Goal: Task Accomplishment & Management: Complete application form

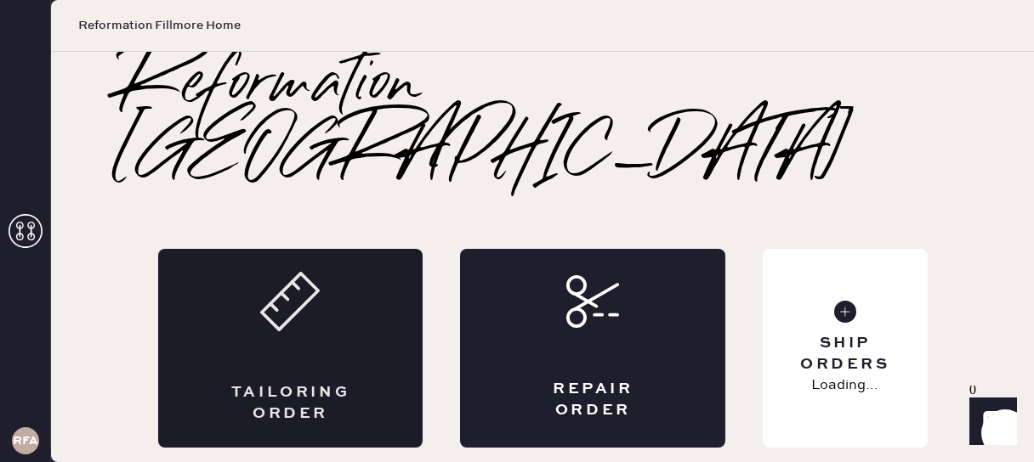
click at [326, 260] on div "Tailoring Order" at bounding box center [290, 348] width 265 height 199
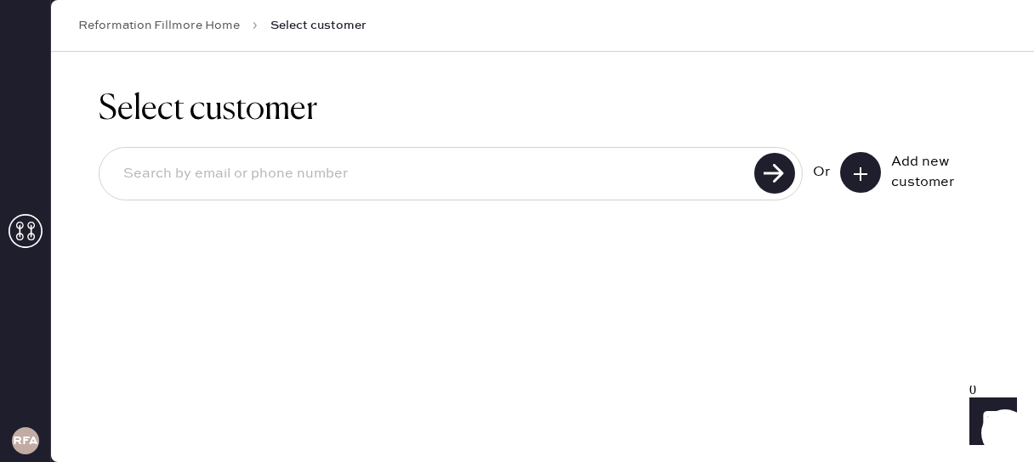
click at [237, 181] on input at bounding box center [429, 174] width 639 height 39
click at [866, 175] on icon at bounding box center [860, 174] width 17 height 17
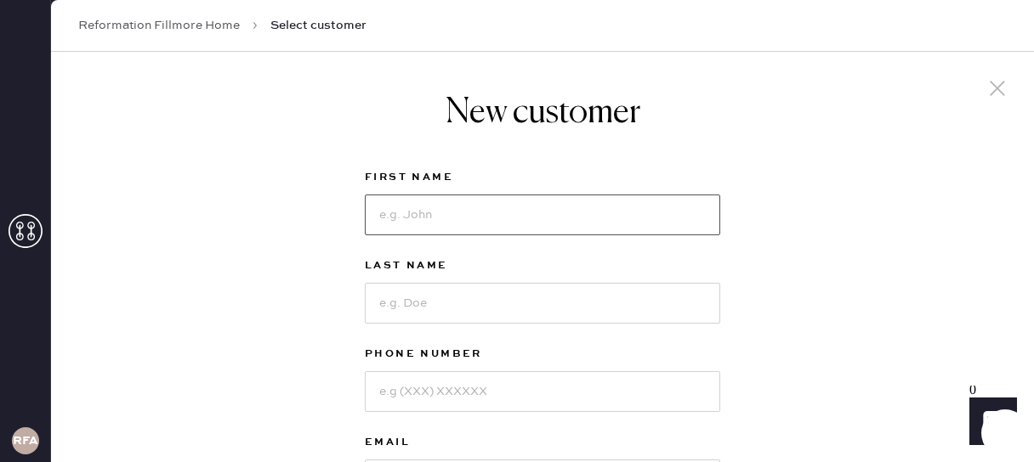
click at [461, 224] on input at bounding box center [542, 215] width 355 height 41
type input "[PERSON_NAME]"
click at [430, 300] on input at bounding box center [542, 303] width 355 height 41
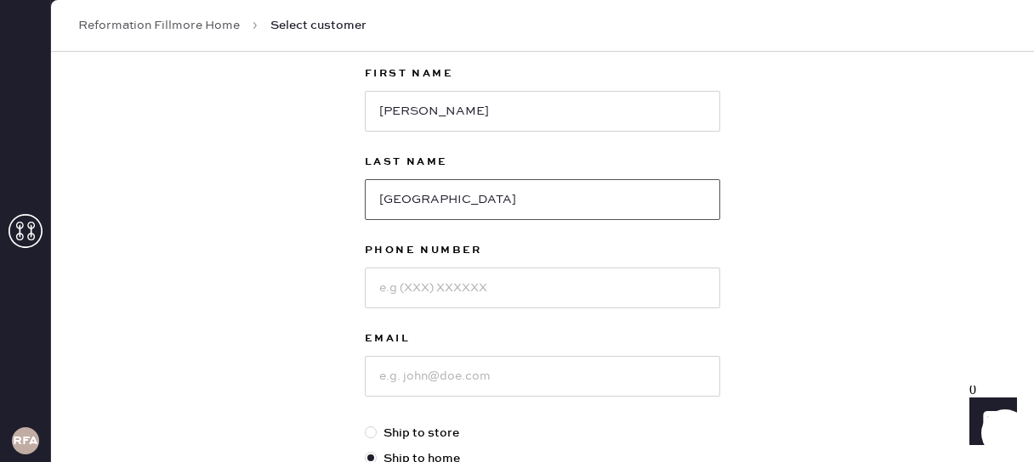
type input "[GEOGRAPHIC_DATA]"
click at [432, 294] on input at bounding box center [542, 288] width 355 height 41
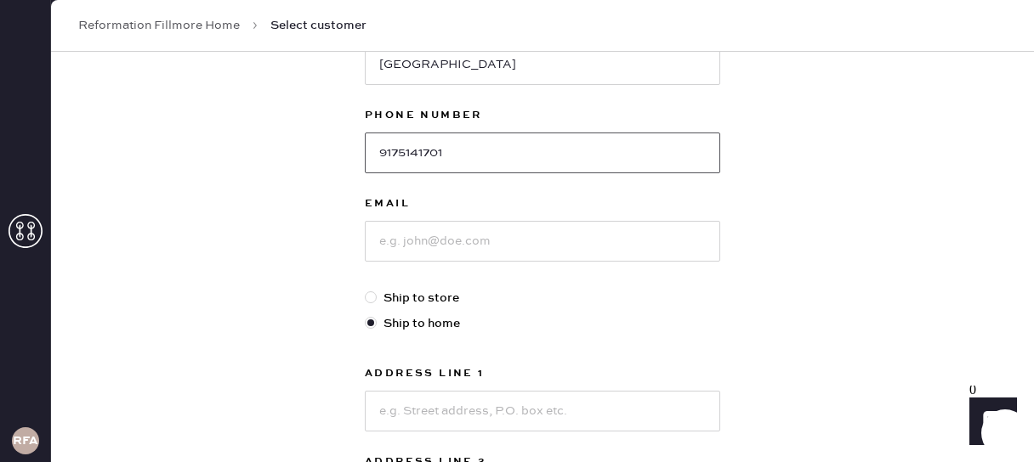
type input "9175141701"
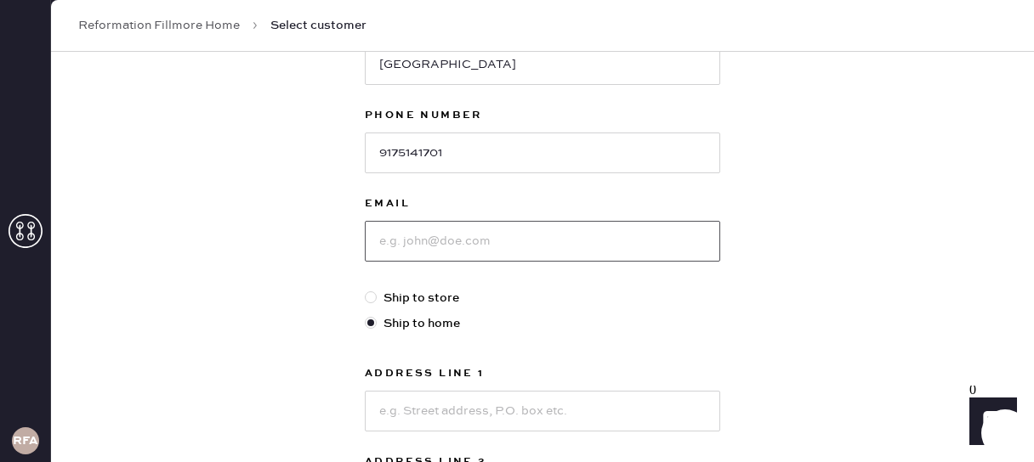
click at [428, 240] on input at bounding box center [542, 241] width 355 height 41
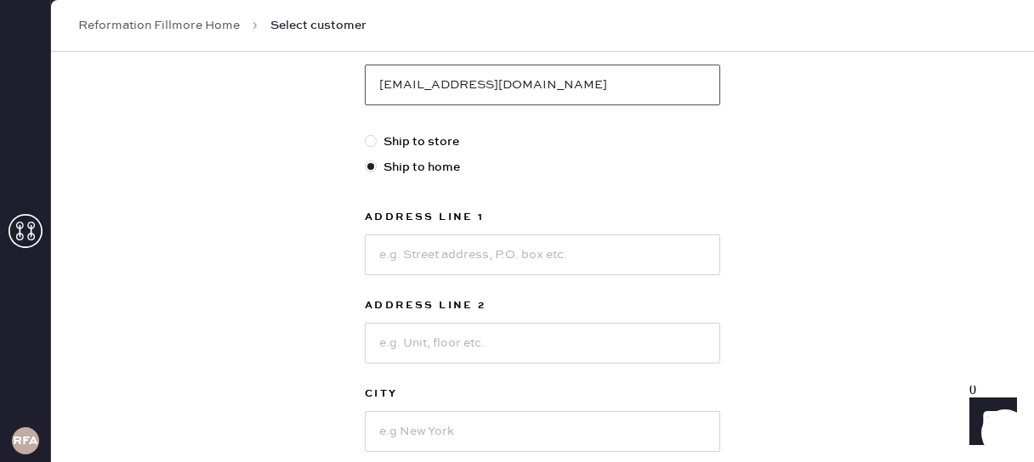
scroll to position [442, 0]
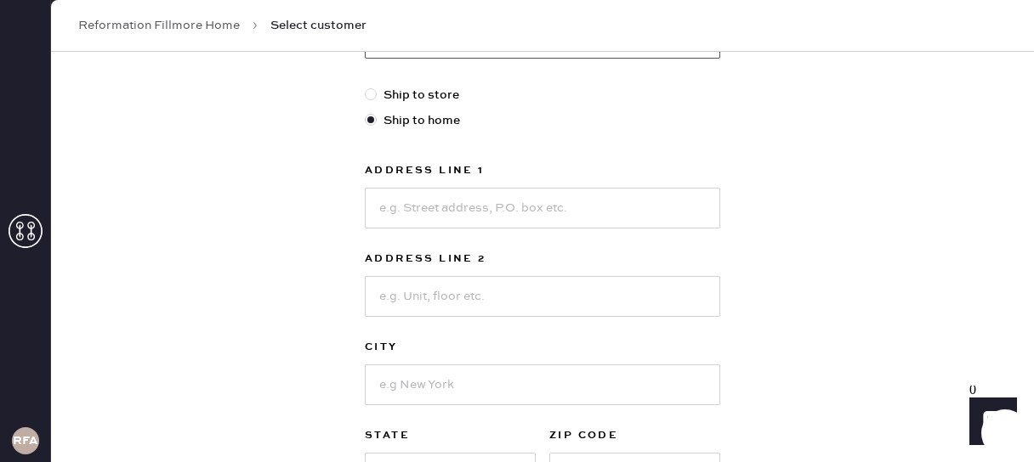
type input "[EMAIL_ADDRESS][DOMAIN_NAME]"
click at [408, 208] on input at bounding box center [542, 208] width 355 height 41
type input "[STREET_ADDRESS]"
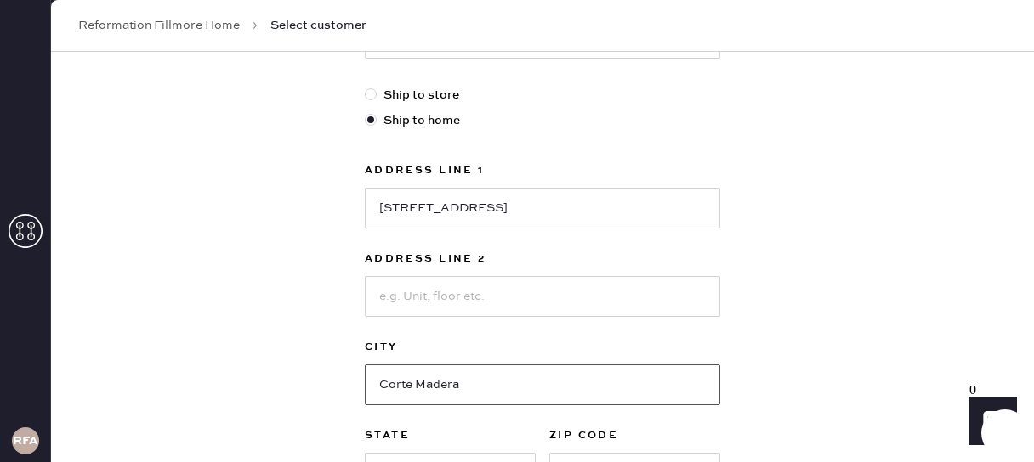
type input "Corte Madera"
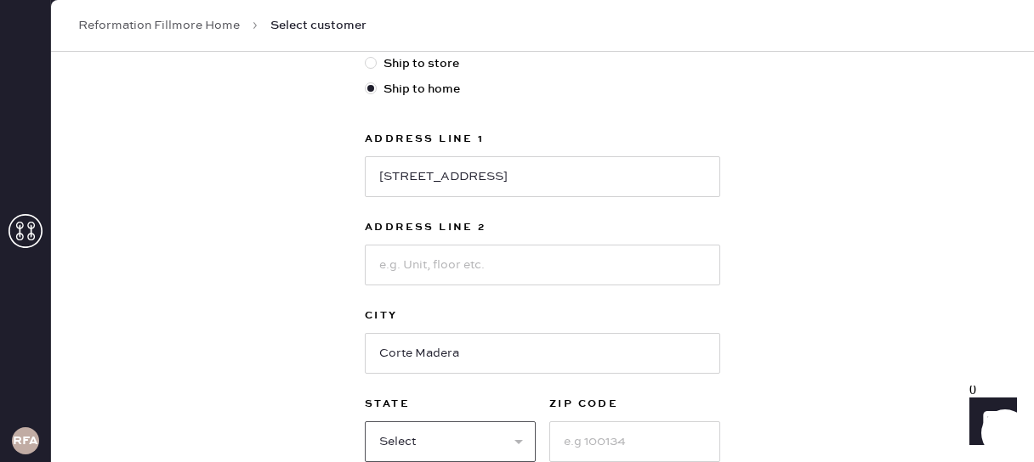
select select "CA"
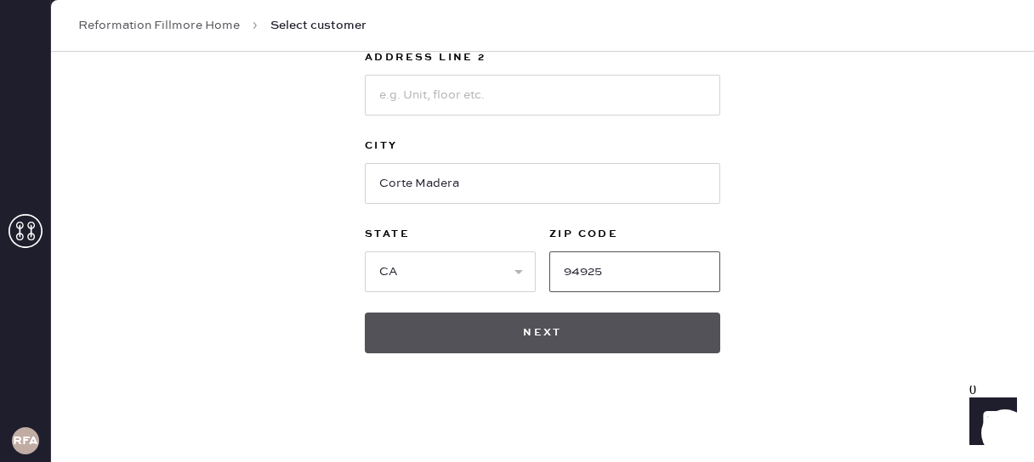
type input "94925"
click at [455, 347] on button "Next" at bounding box center [542, 333] width 355 height 41
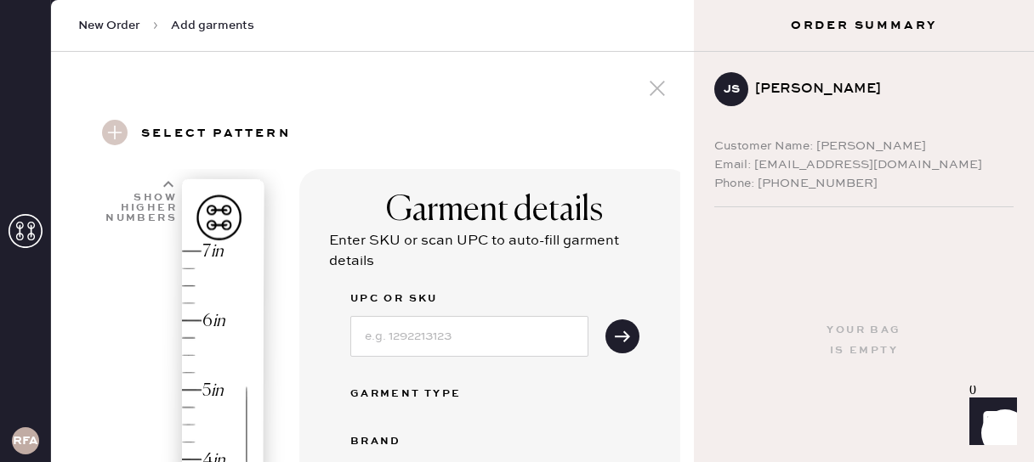
scroll to position [154, 0]
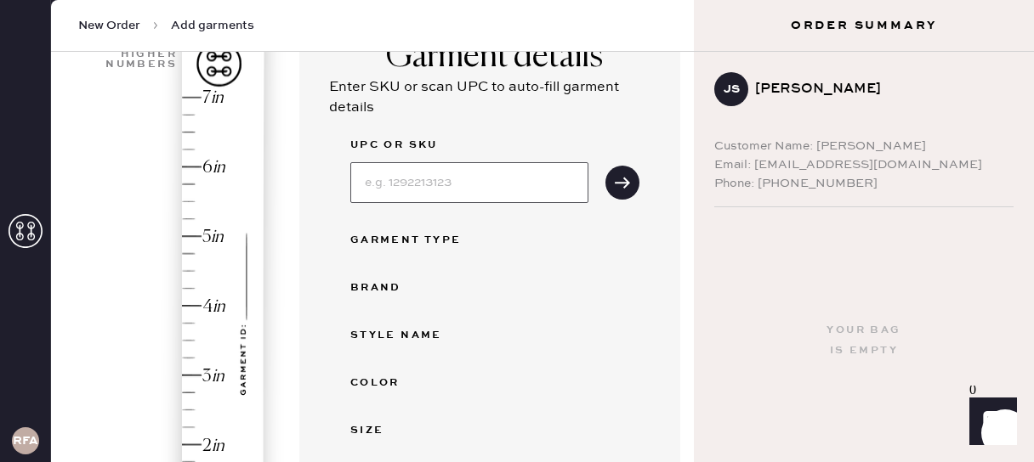
click at [423, 186] on input at bounding box center [469, 182] width 238 height 41
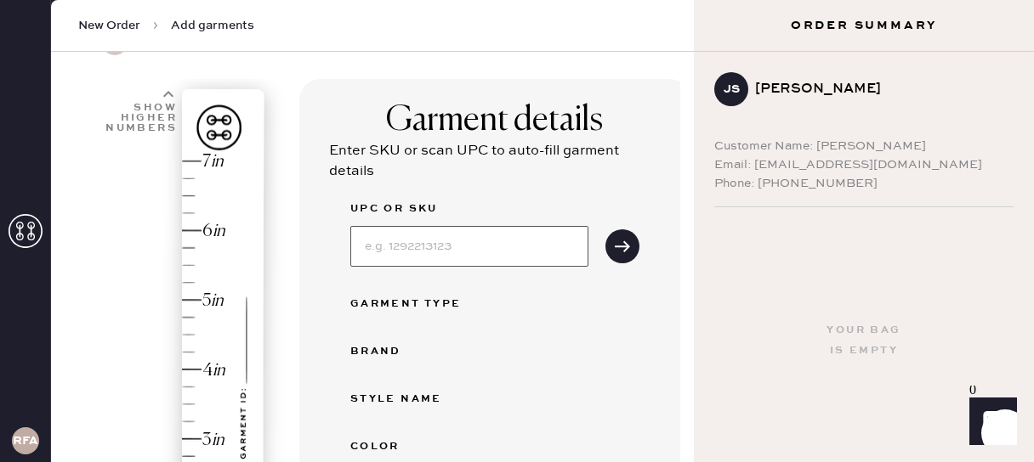
scroll to position [92, 0]
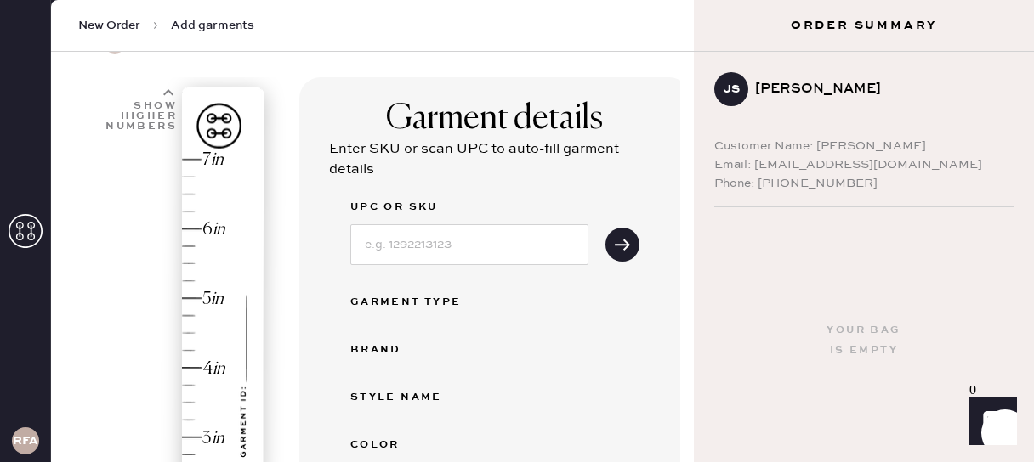
click at [489, 171] on div "Enter SKU or scan UPC to auto-fill garment details" at bounding box center [495, 159] width 332 height 41
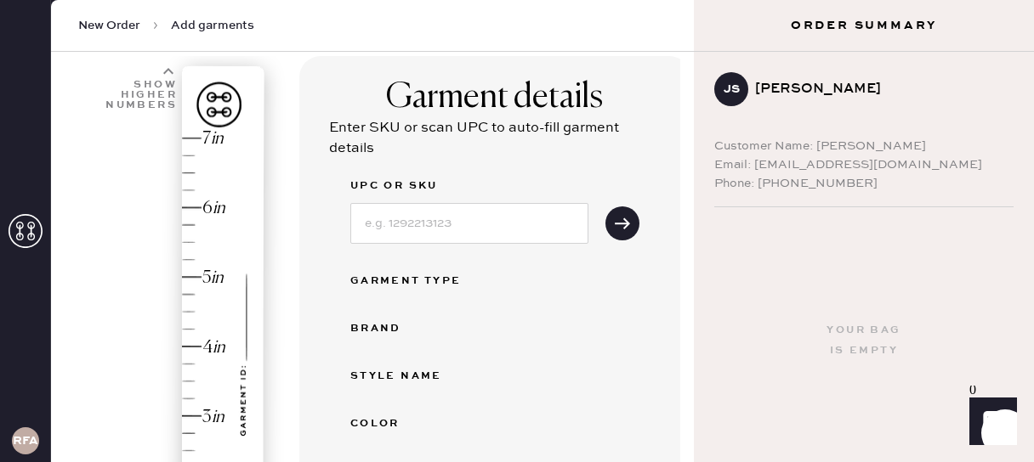
scroll to position [119, 0]
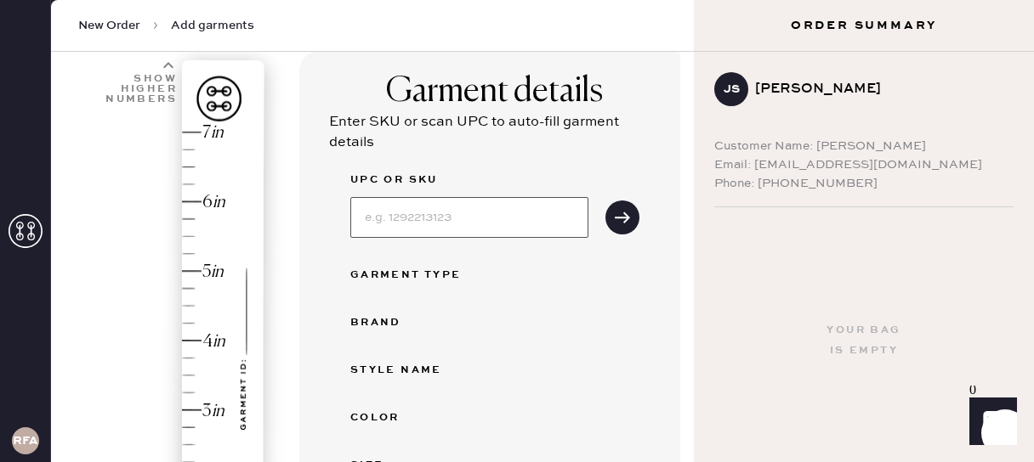
click at [434, 228] on input at bounding box center [469, 217] width 238 height 41
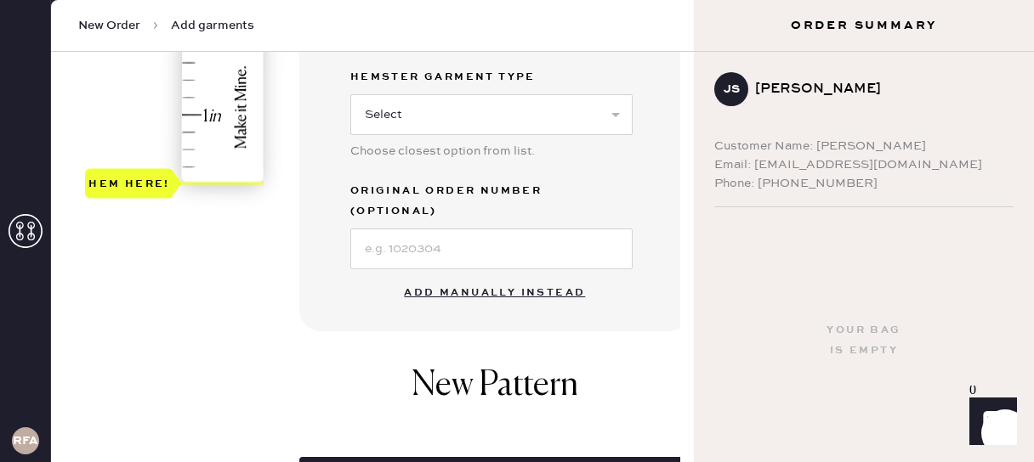
scroll to position [554, 0]
click at [414, 275] on button "Add manually instead" at bounding box center [494, 292] width 201 height 34
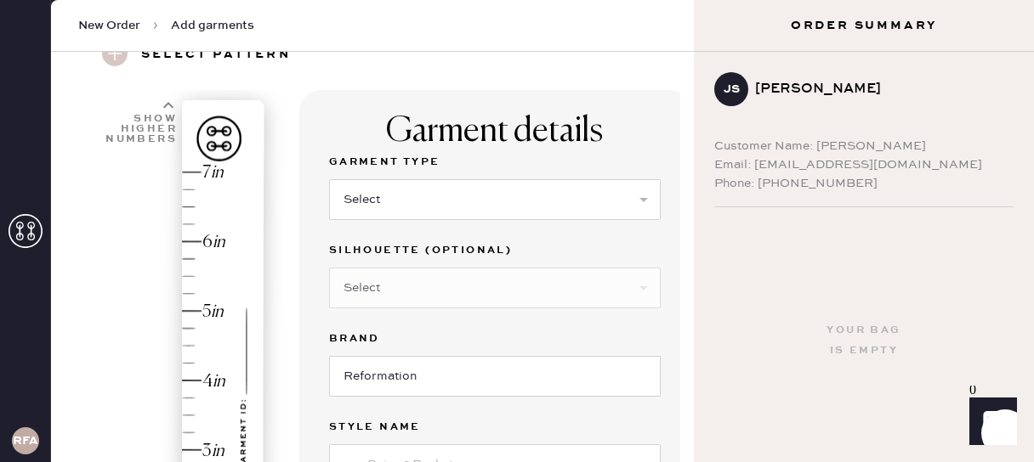
scroll to position [73, 0]
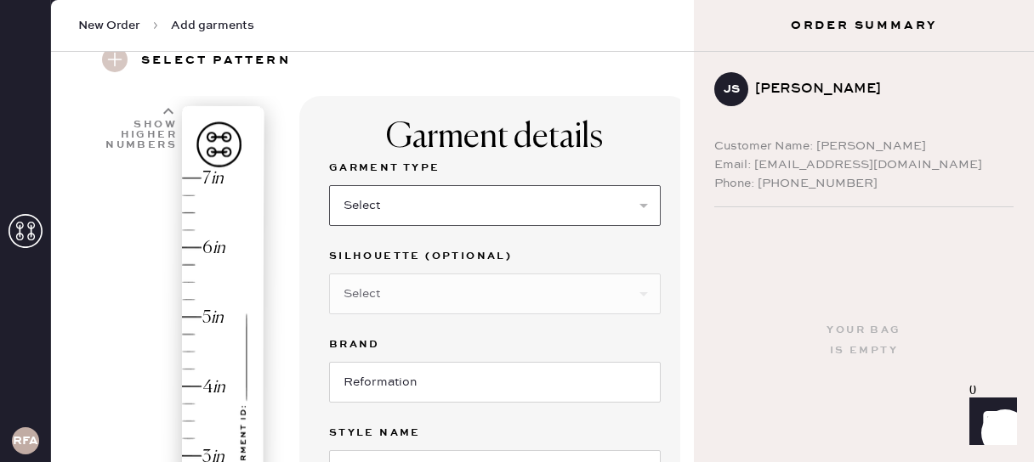
click at [409, 206] on select "Select Basic Skirt Jeans Leggings Pants Shorts Basic Sleeved Dress Basic Sleeve…" at bounding box center [495, 205] width 332 height 41
select select "2"
click at [329, 185] on select "Select Basic Skirt Jeans Leggings Pants Shorts Basic Sleeved Dress Basic Sleeve…" at bounding box center [495, 205] width 332 height 41
click at [395, 299] on select "Select Shorts Cropped Flare Boot Cut Straight Skinny Other" at bounding box center [495, 294] width 332 height 41
select select "other"
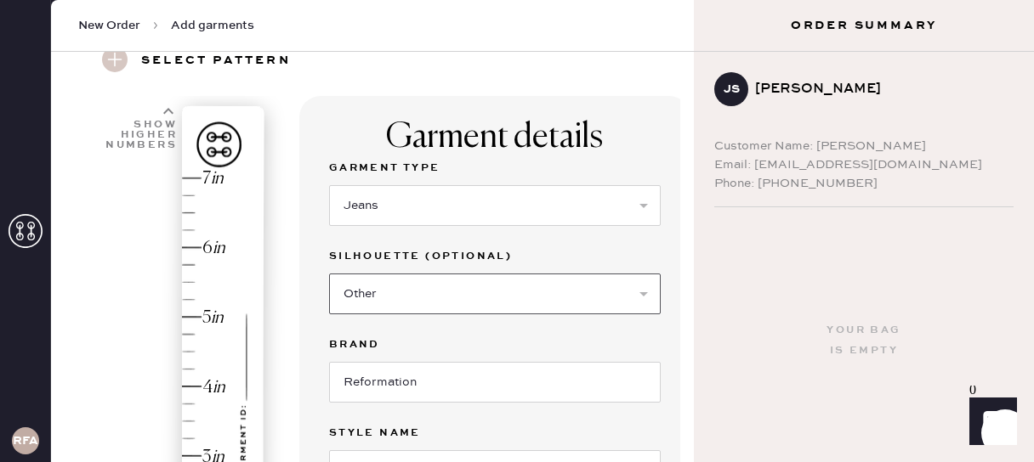
click at [329, 274] on select "Select Shorts Cropped Flare Boot Cut Straight Skinny Other" at bounding box center [495, 294] width 332 height 41
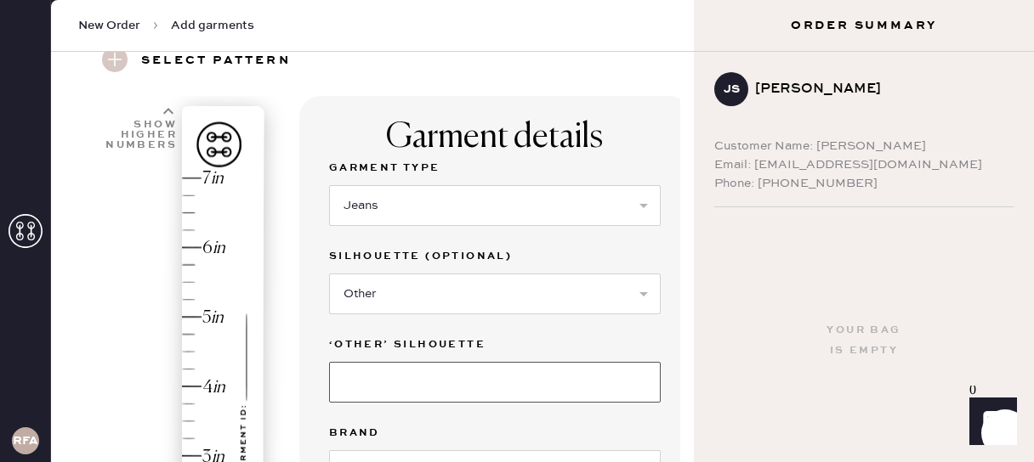
click at [422, 388] on input at bounding box center [495, 382] width 332 height 41
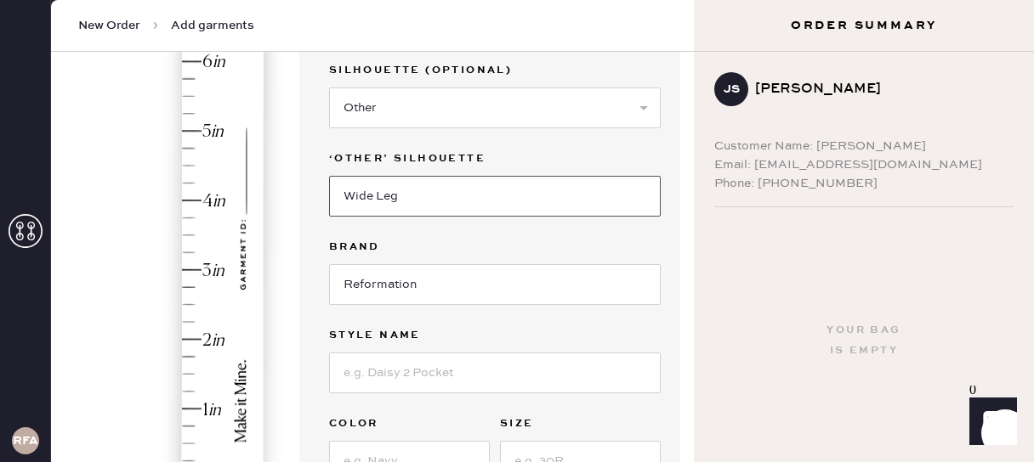
type input "Wide Leg"
click at [355, 386] on input at bounding box center [495, 373] width 332 height 41
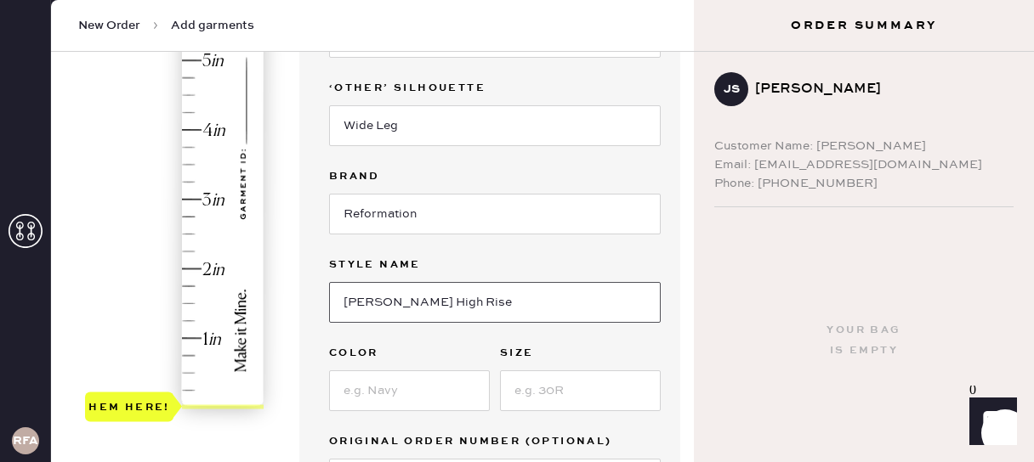
scroll to position [342, 0]
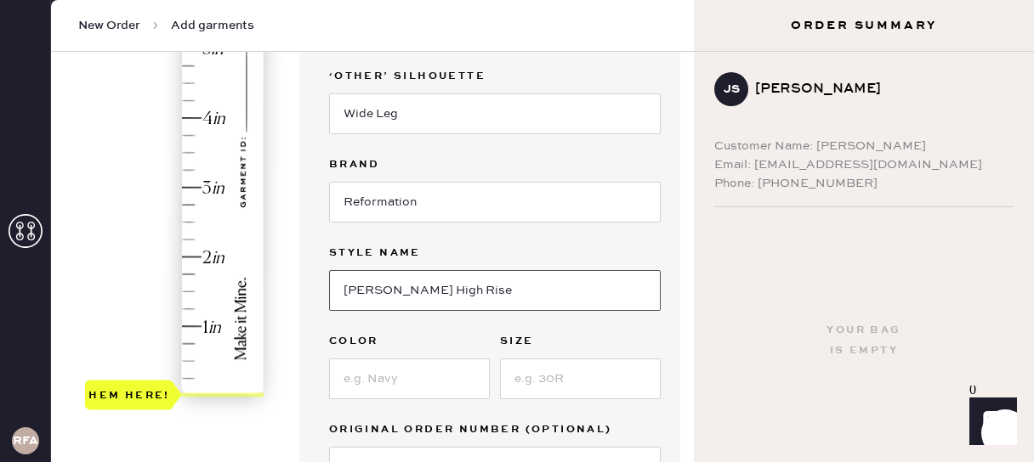
type input "[PERSON_NAME] High Rise"
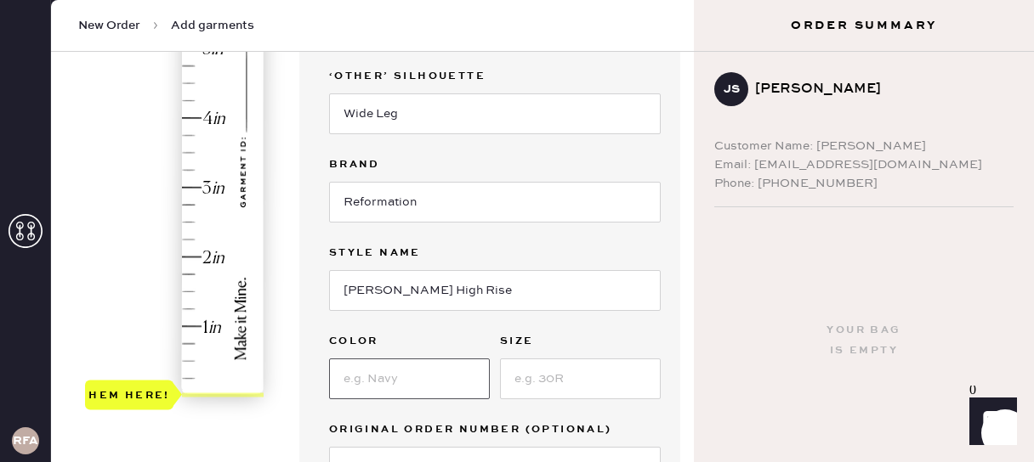
click at [373, 388] on input at bounding box center [409, 379] width 161 height 41
type input "Chesapeak Studded"
click at [544, 387] on input at bounding box center [580, 379] width 161 height 41
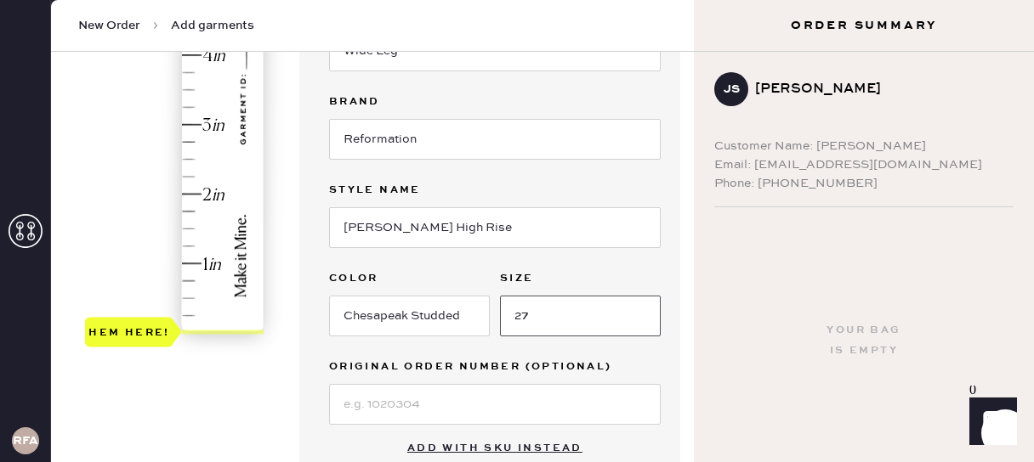
scroll to position [380, 0]
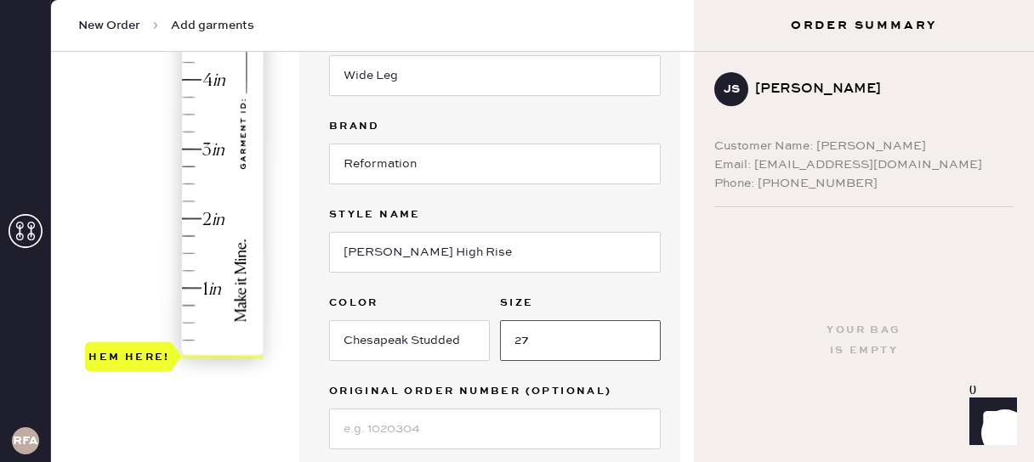
type input "27"
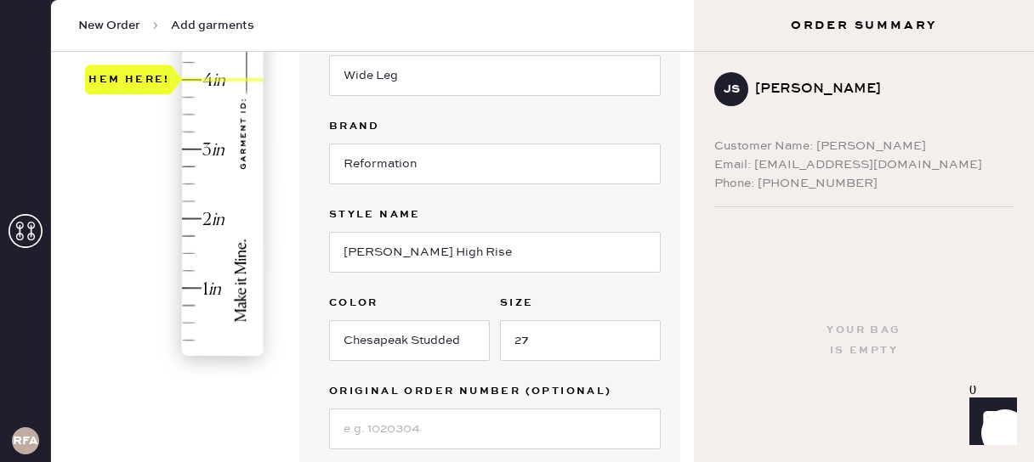
type input "3.75"
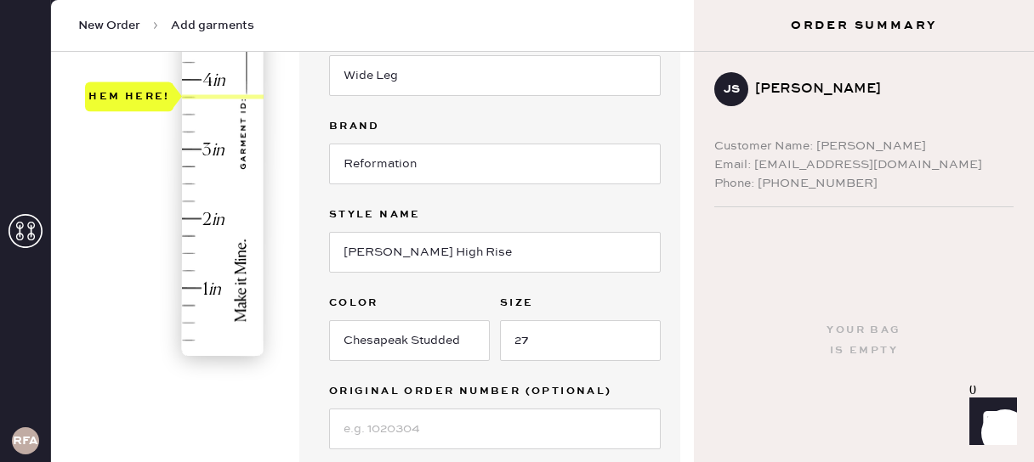
drag, startPoint x: 121, startPoint y: 363, endPoint x: 185, endPoint y: 104, distance: 267.2
click at [185, 104] on div "Hem here!" at bounding box center [175, 115] width 181 height 502
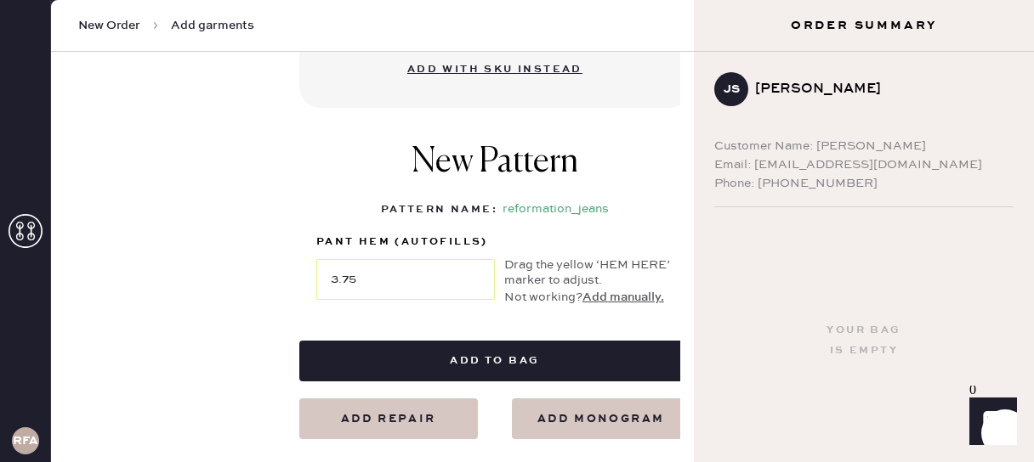
scroll to position [791, 0]
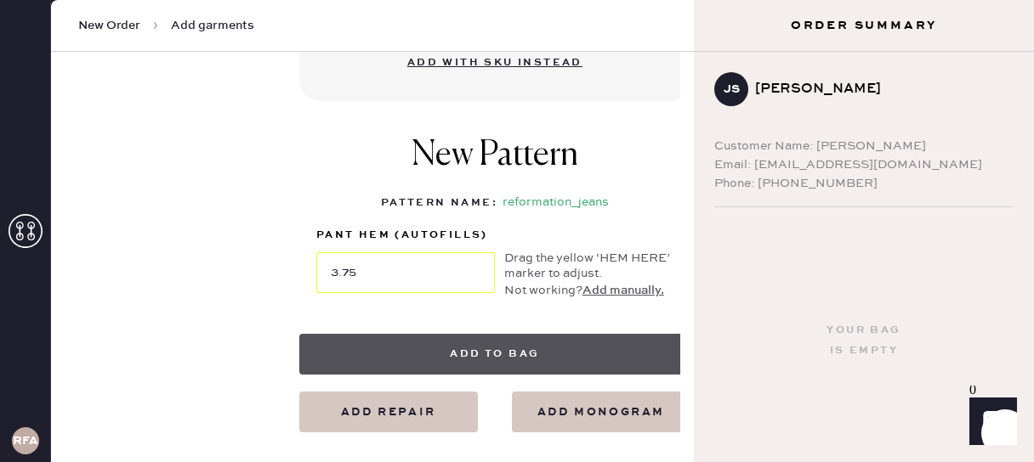
click at [403, 359] on button "Add to bag" at bounding box center [494, 354] width 391 height 41
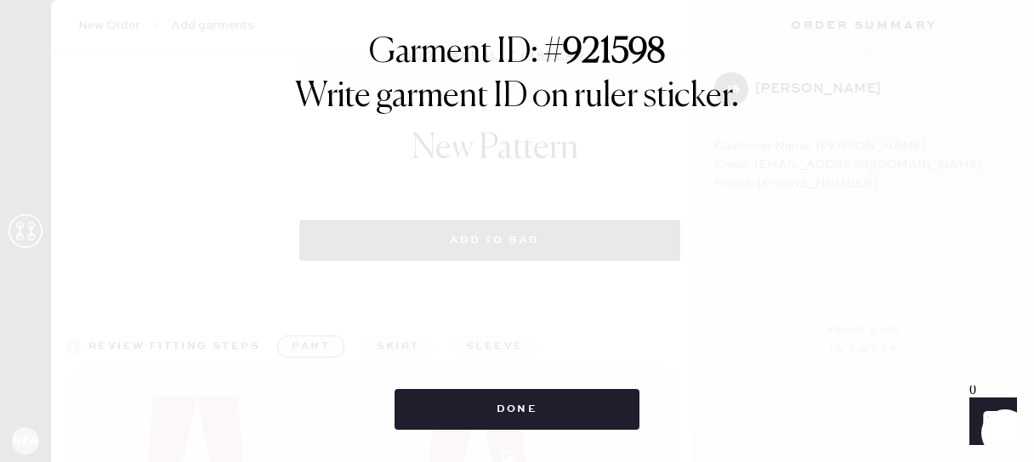
select select "2"
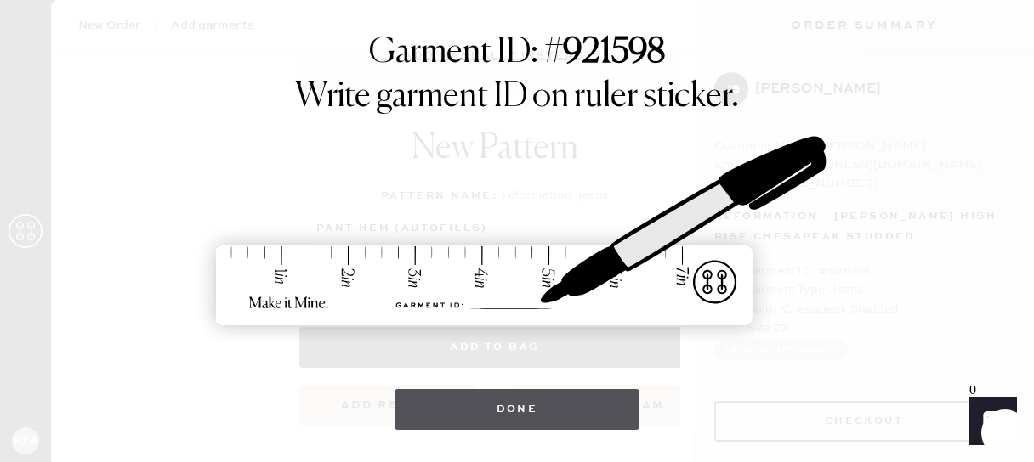
click at [524, 422] on button "Done" at bounding box center [517, 409] width 246 height 41
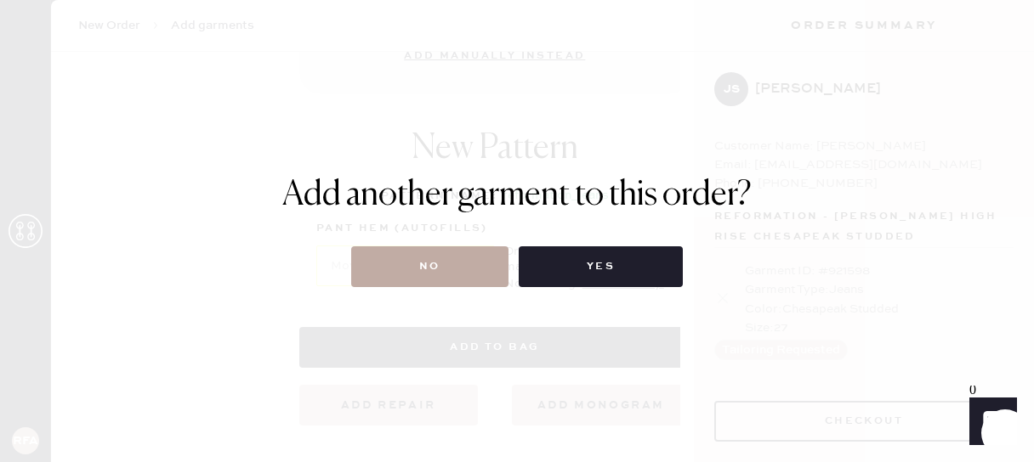
click at [439, 275] on button "No" at bounding box center [429, 267] width 157 height 41
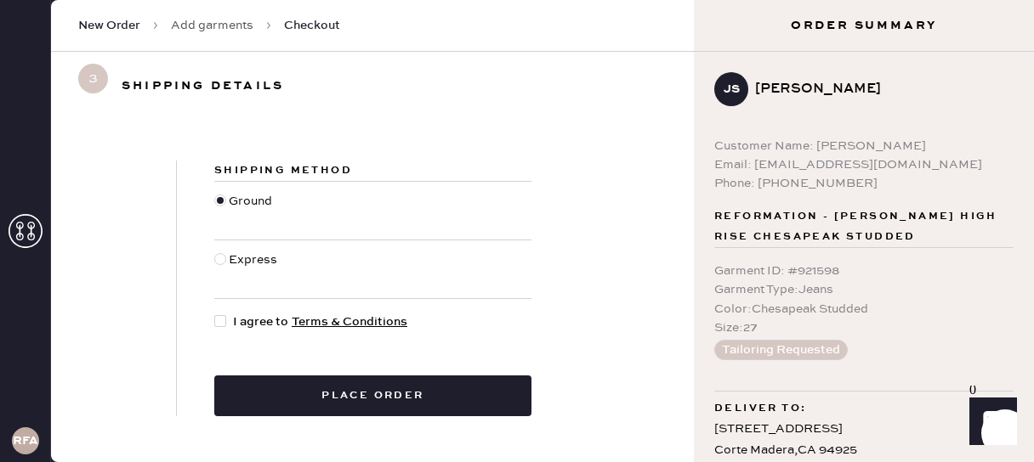
click at [219, 258] on div at bounding box center [220, 259] width 12 height 12
click at [215, 252] on input "Express" at bounding box center [214, 251] width 1 height 1
radio input "true"
click at [223, 323] on div at bounding box center [220, 321] width 12 height 12
click at [215, 314] on input "I agree to Terms & Conditions" at bounding box center [214, 313] width 1 height 1
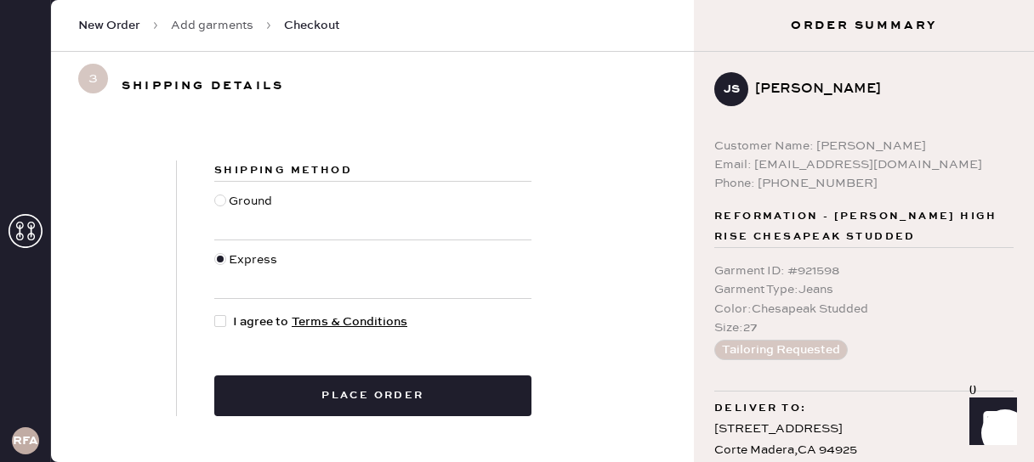
checkbox input "true"
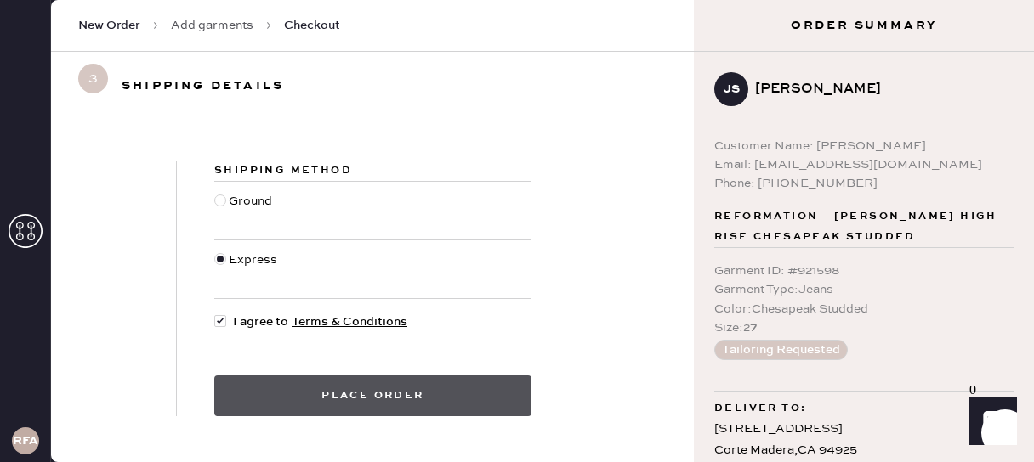
click at [335, 397] on button "Place order" at bounding box center [372, 396] width 317 height 41
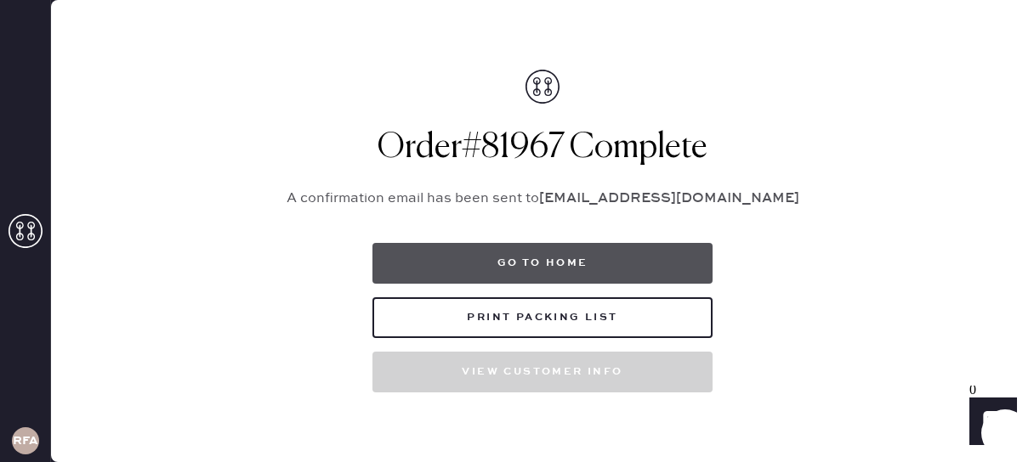
click at [535, 251] on button "Go to home" at bounding box center [542, 263] width 340 height 41
